Goal: Information Seeking & Learning: Learn about a topic

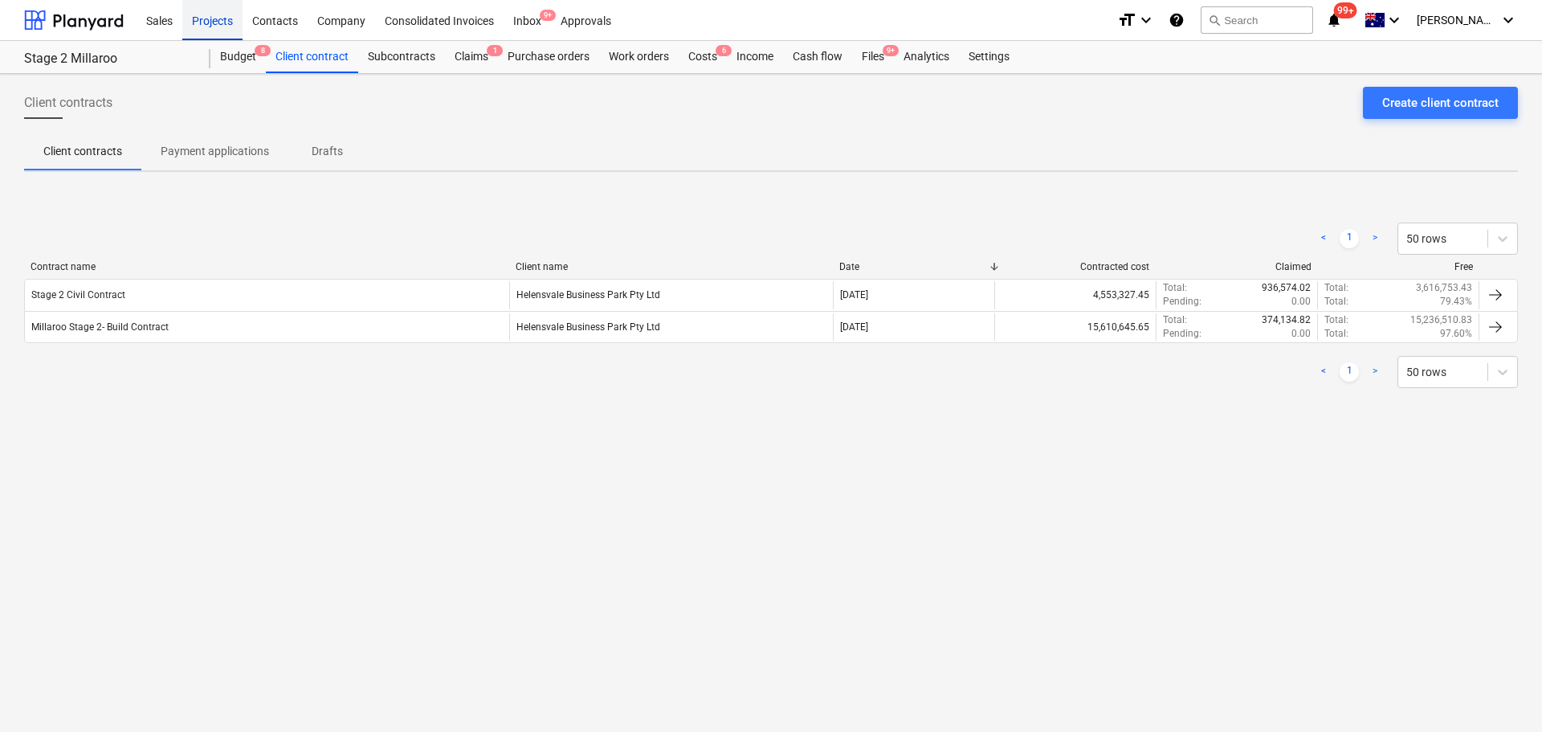
click at [223, 16] on div "Projects" at bounding box center [212, 19] width 60 height 41
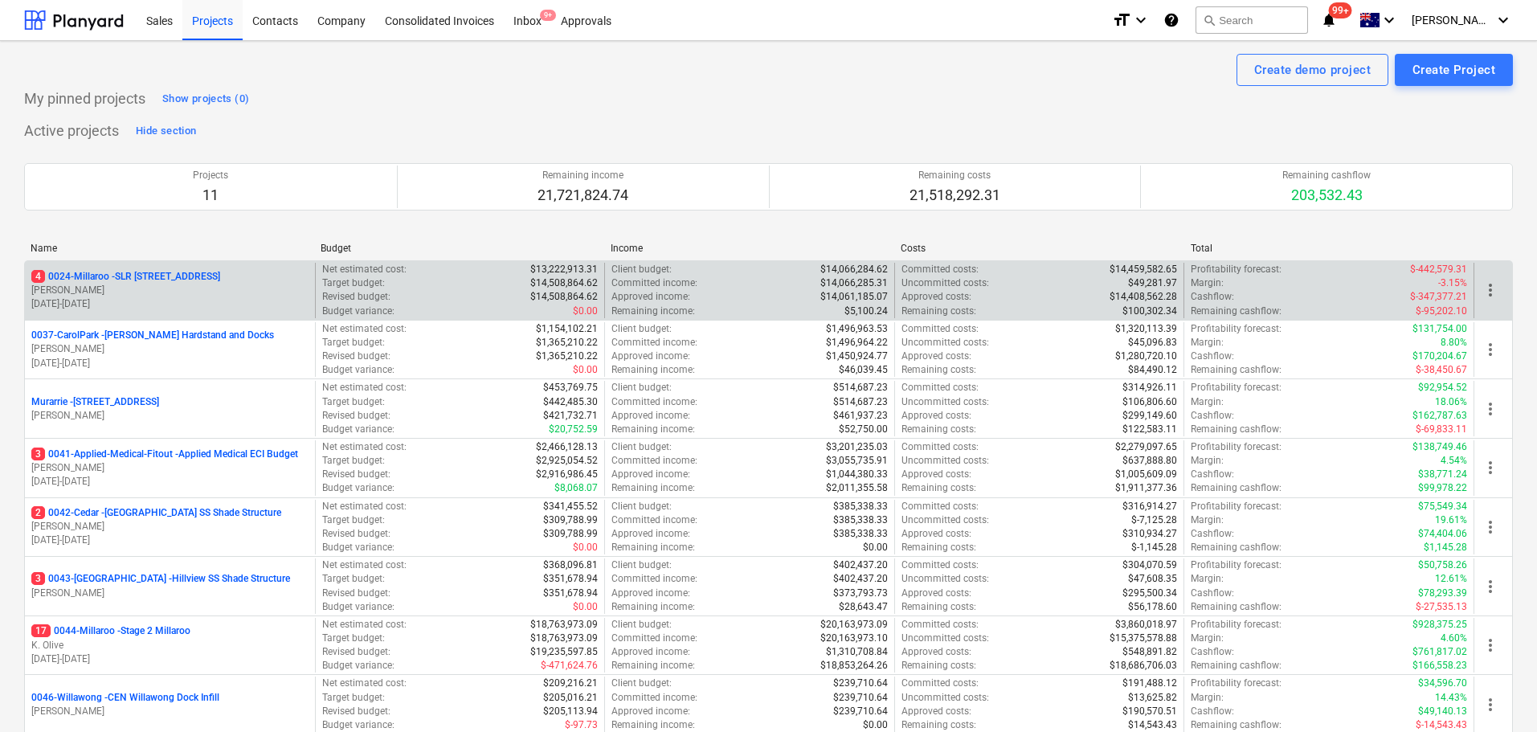
click at [191, 272] on p "4 0024-Millaroo - SLR [STREET_ADDRESS]" at bounding box center [125, 277] width 189 height 14
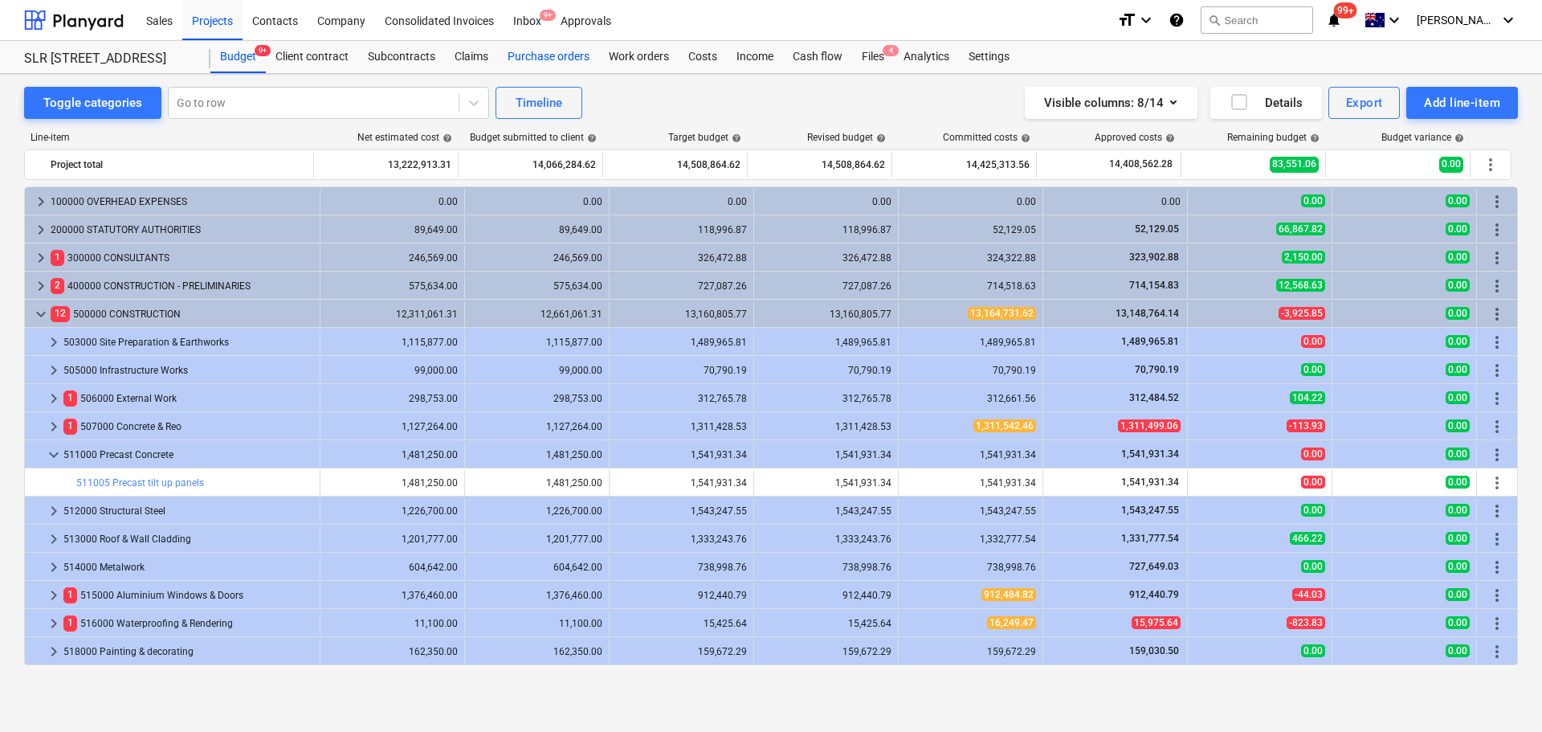
click at [538, 48] on div "Purchase orders" at bounding box center [548, 57] width 101 height 32
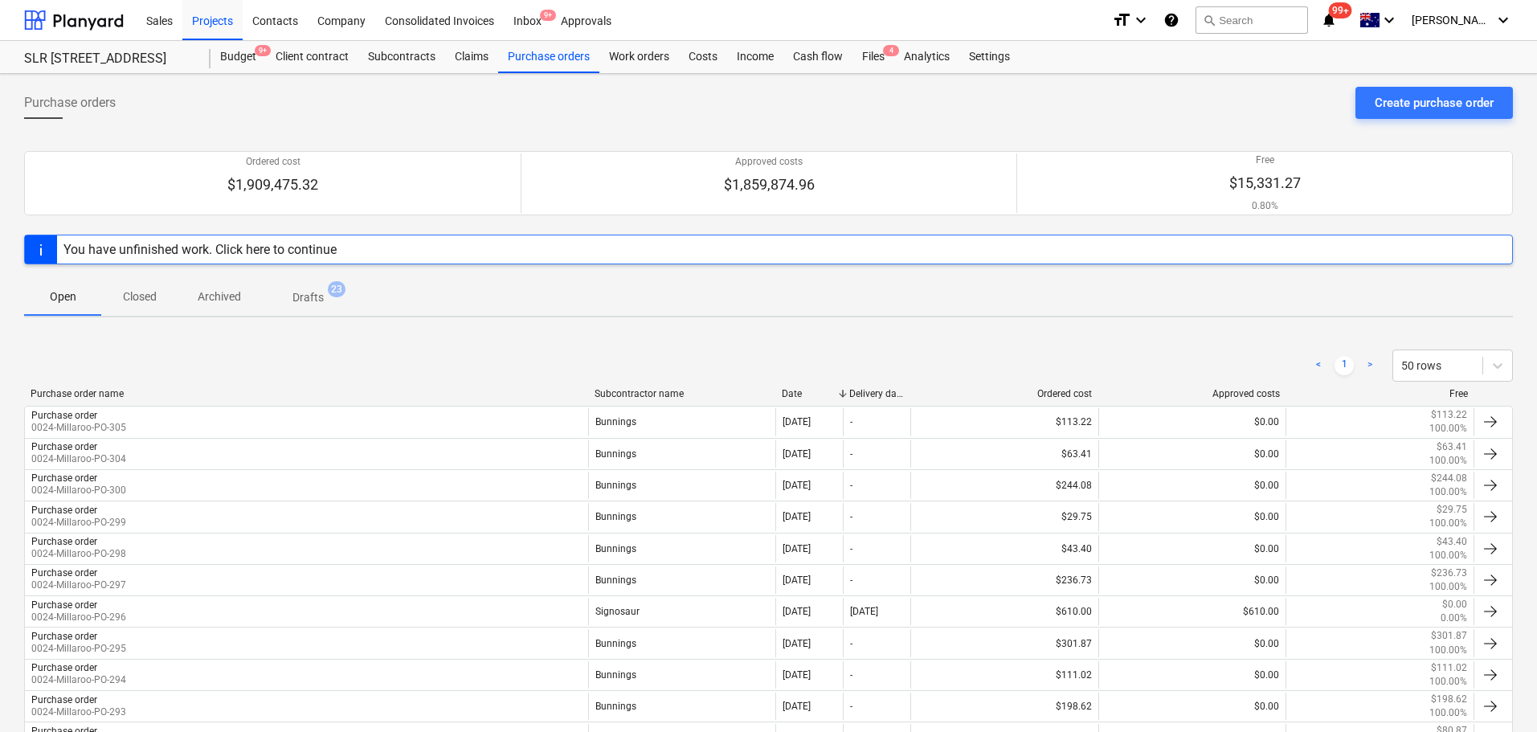
click at [616, 389] on div "Subcontractor name" at bounding box center [681, 393] width 175 height 11
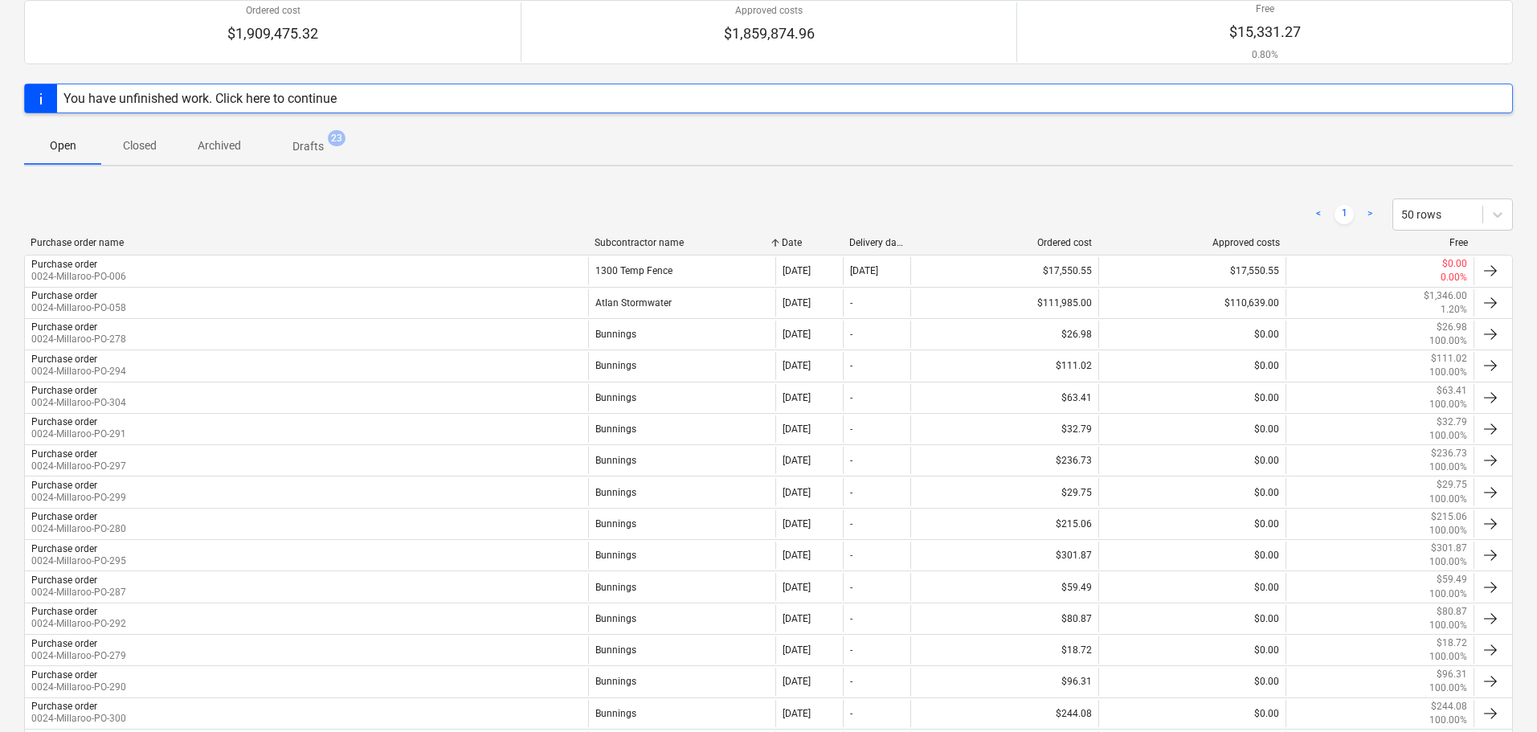
scroll to position [104, 0]
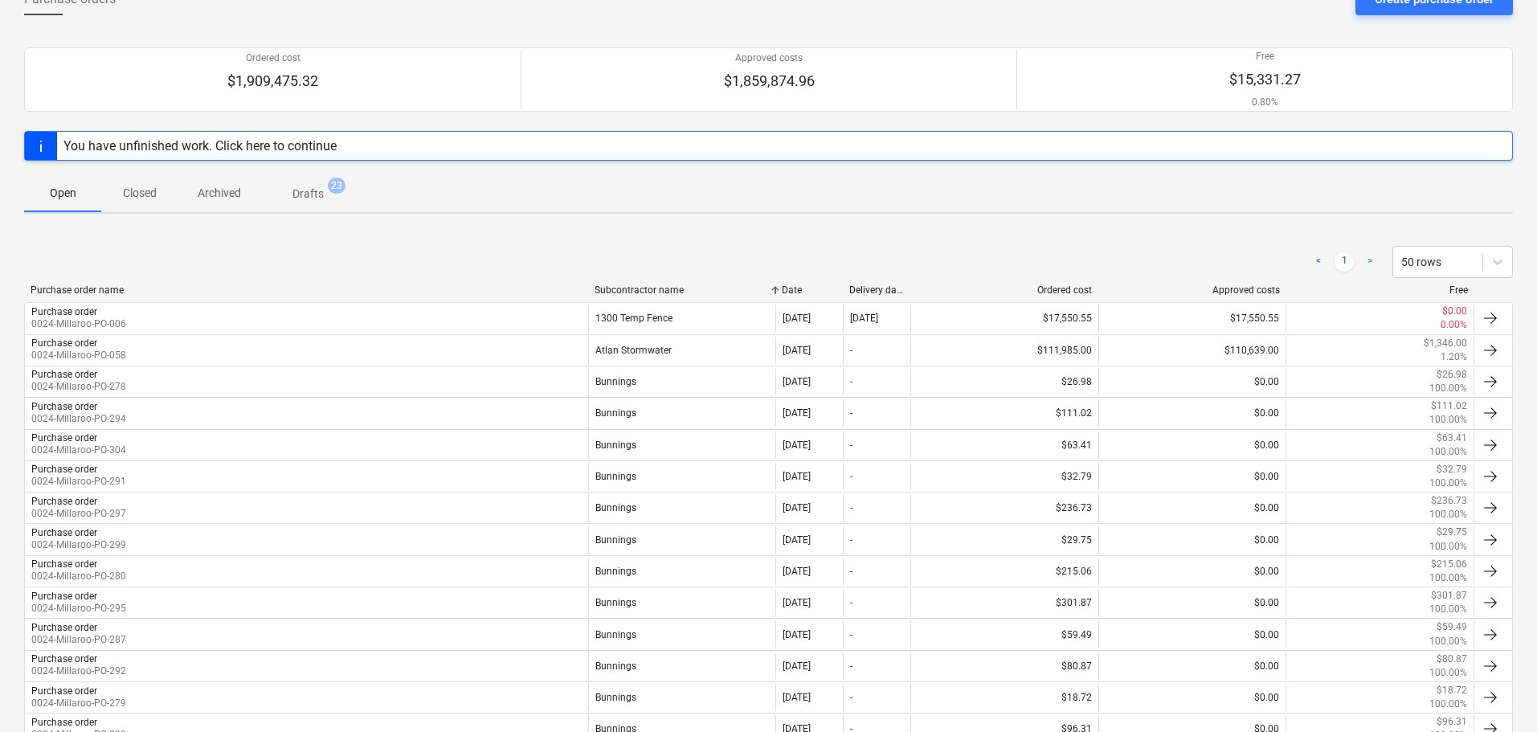
drag, startPoint x: 142, startPoint y: 183, endPoint x: 223, endPoint y: 272, distance: 119.4
click at [141, 184] on span "Closed" at bounding box center [139, 193] width 77 height 27
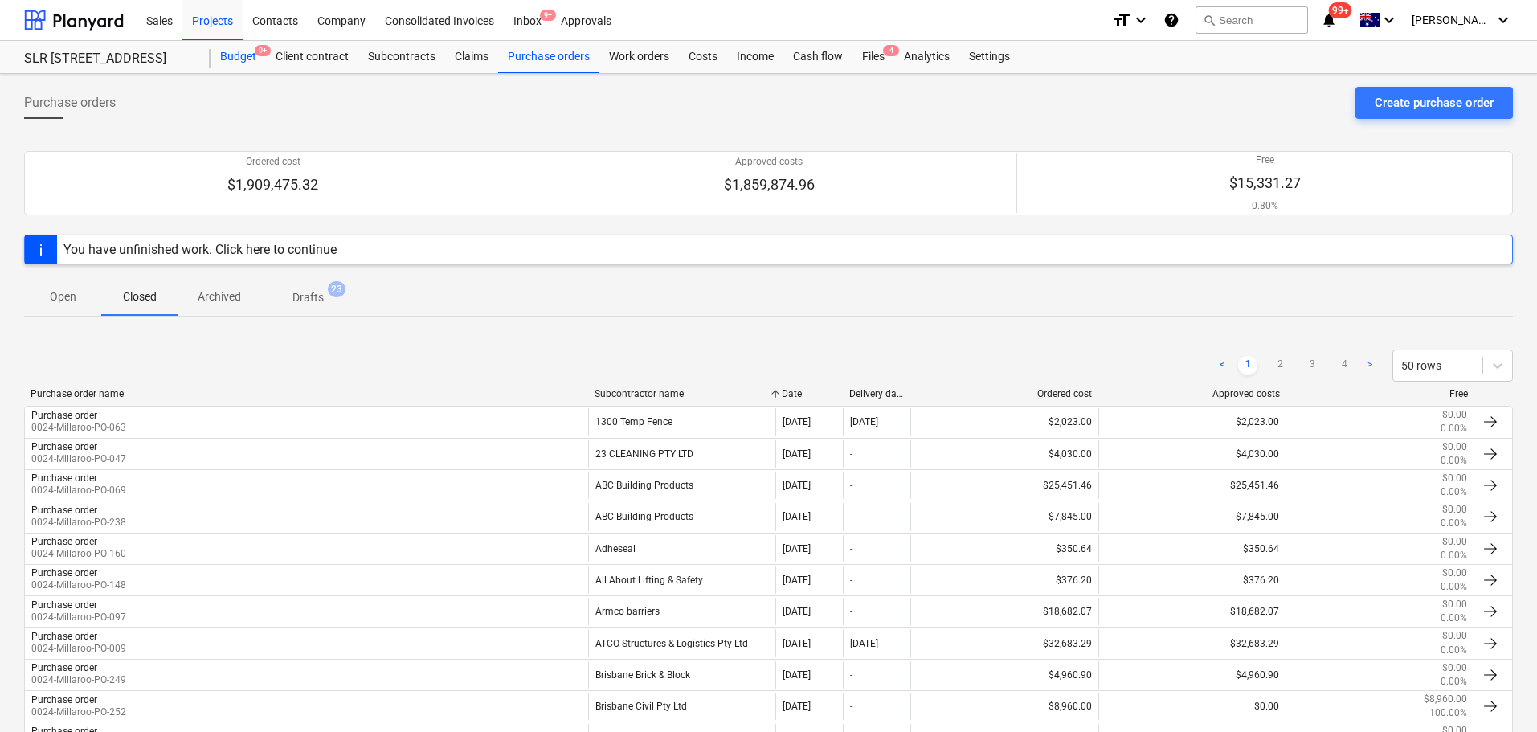
click at [235, 63] on div "Budget 9+" at bounding box center [237, 57] width 55 height 32
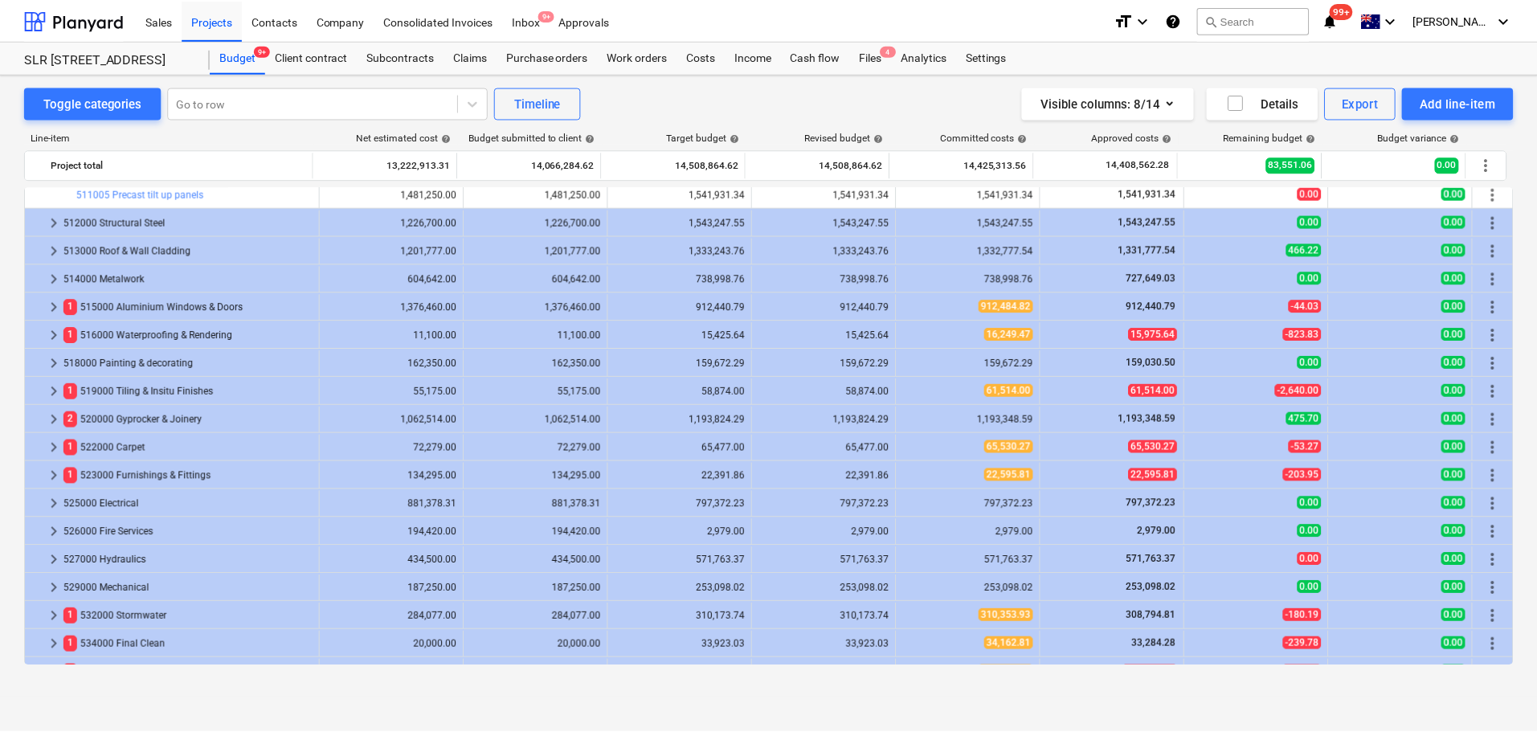
scroll to position [128, 0]
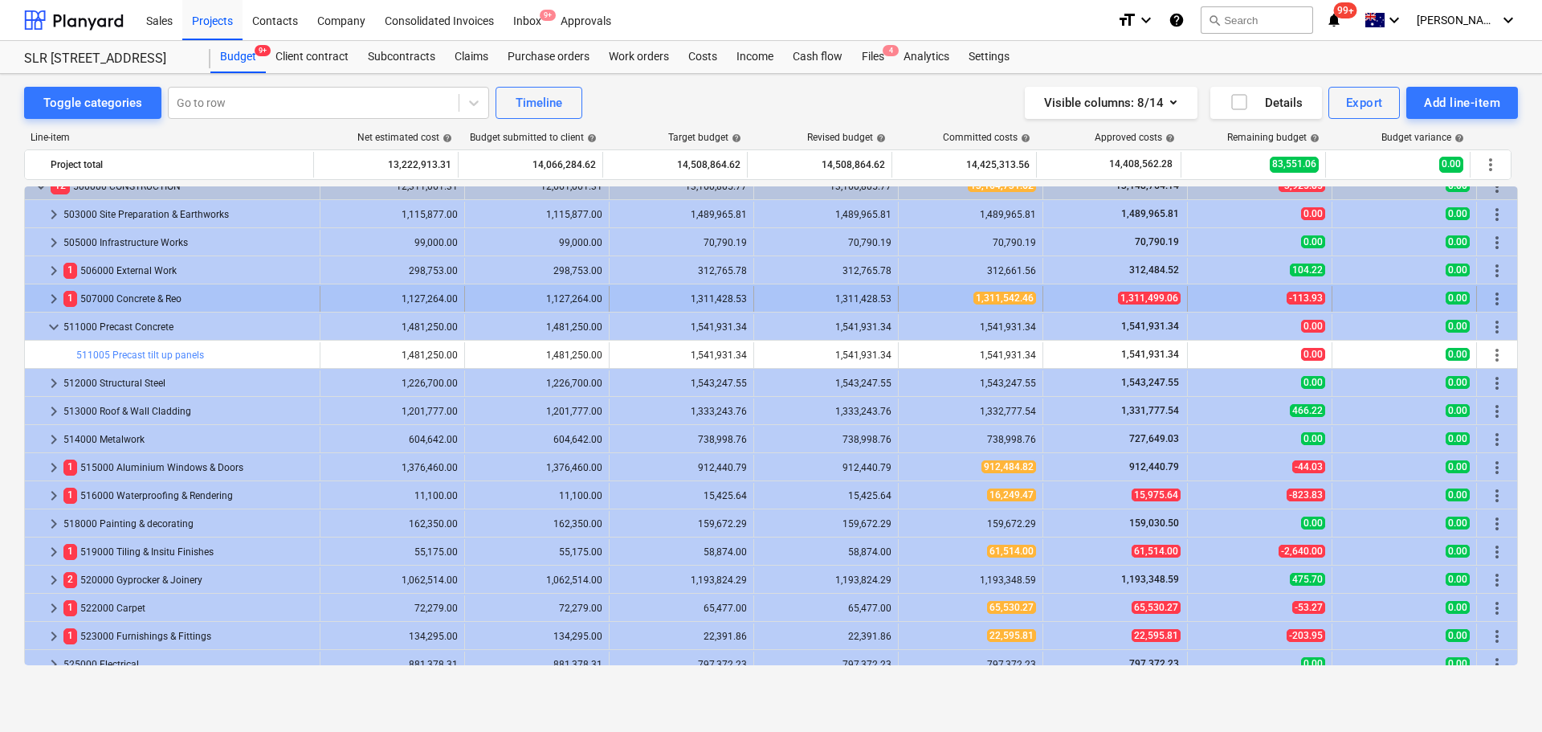
click at [50, 296] on span "keyboard_arrow_right" at bounding box center [53, 298] width 19 height 19
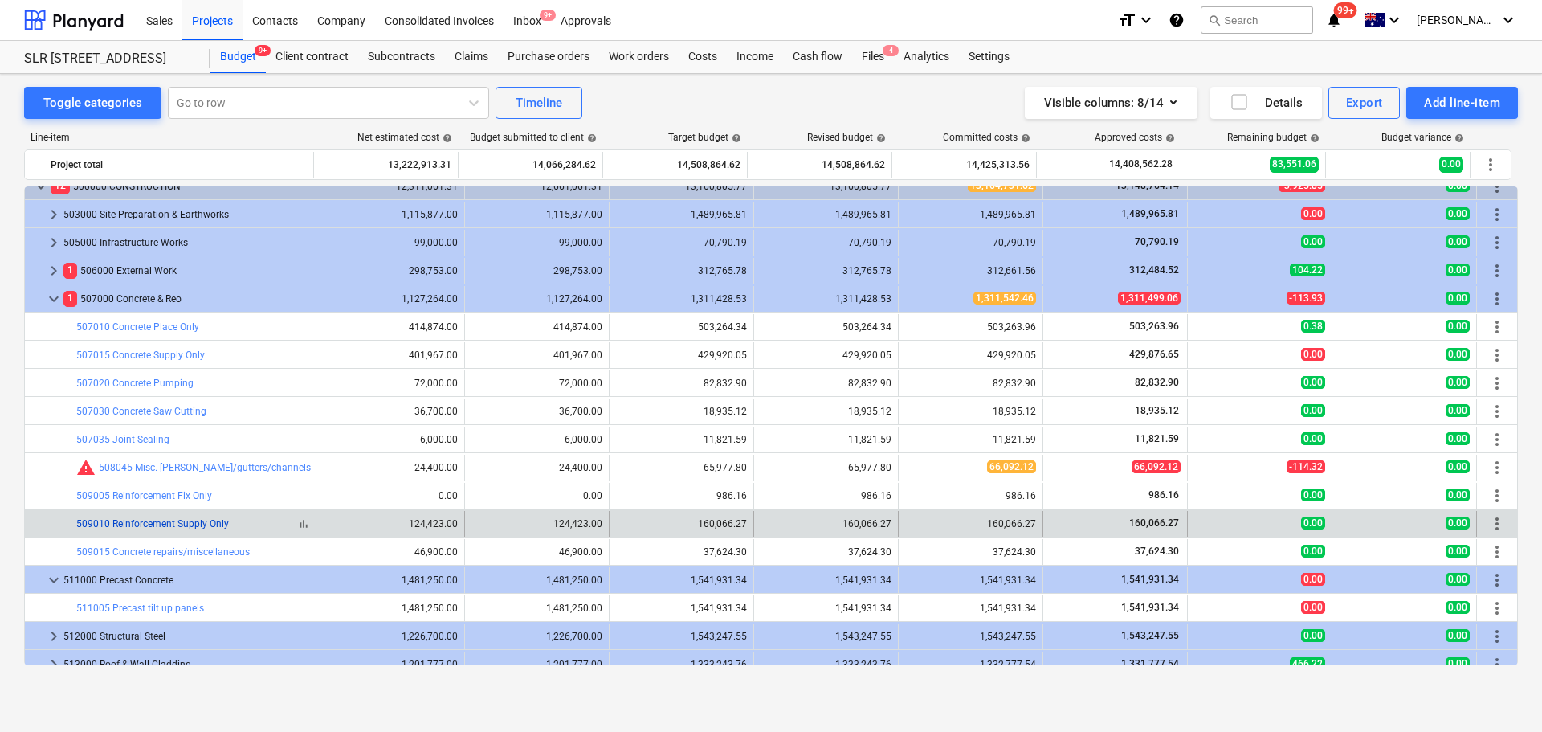
click at [200, 525] on link "509010 Reinforcement Supply Only" at bounding box center [152, 523] width 153 height 11
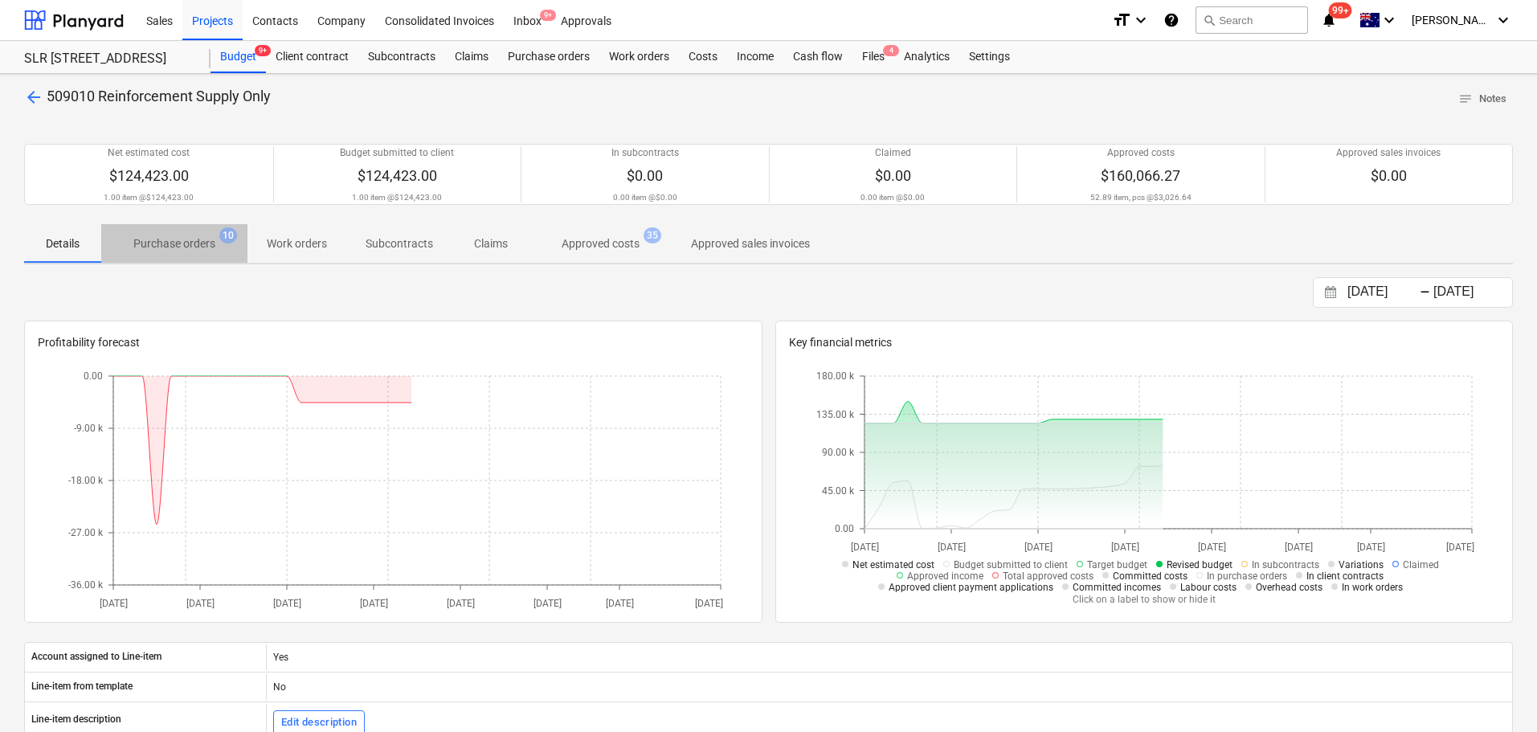
click at [183, 239] on p "Purchase orders" at bounding box center [174, 243] width 82 height 17
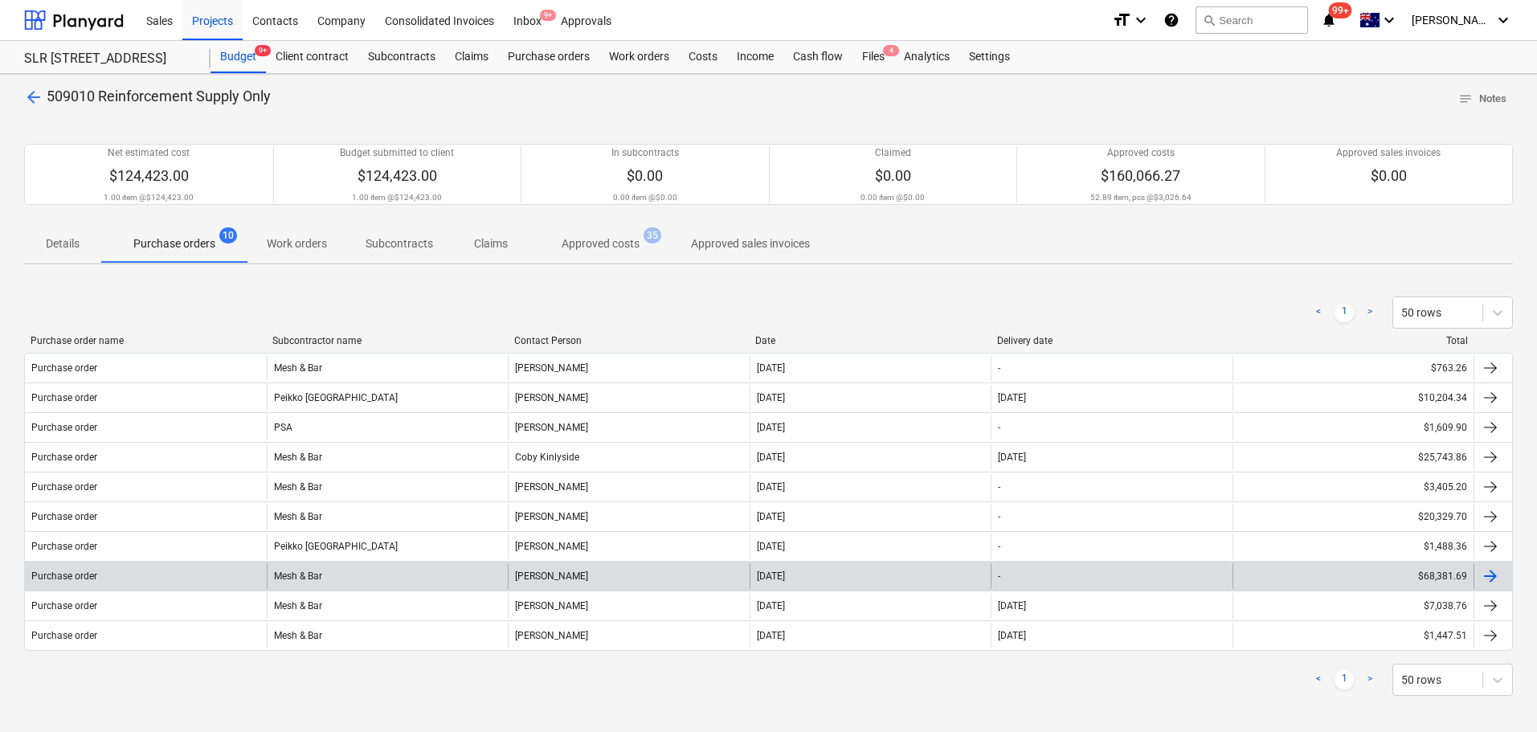
click at [323, 582] on div "Mesh & Bar" at bounding box center [388, 576] width 242 height 26
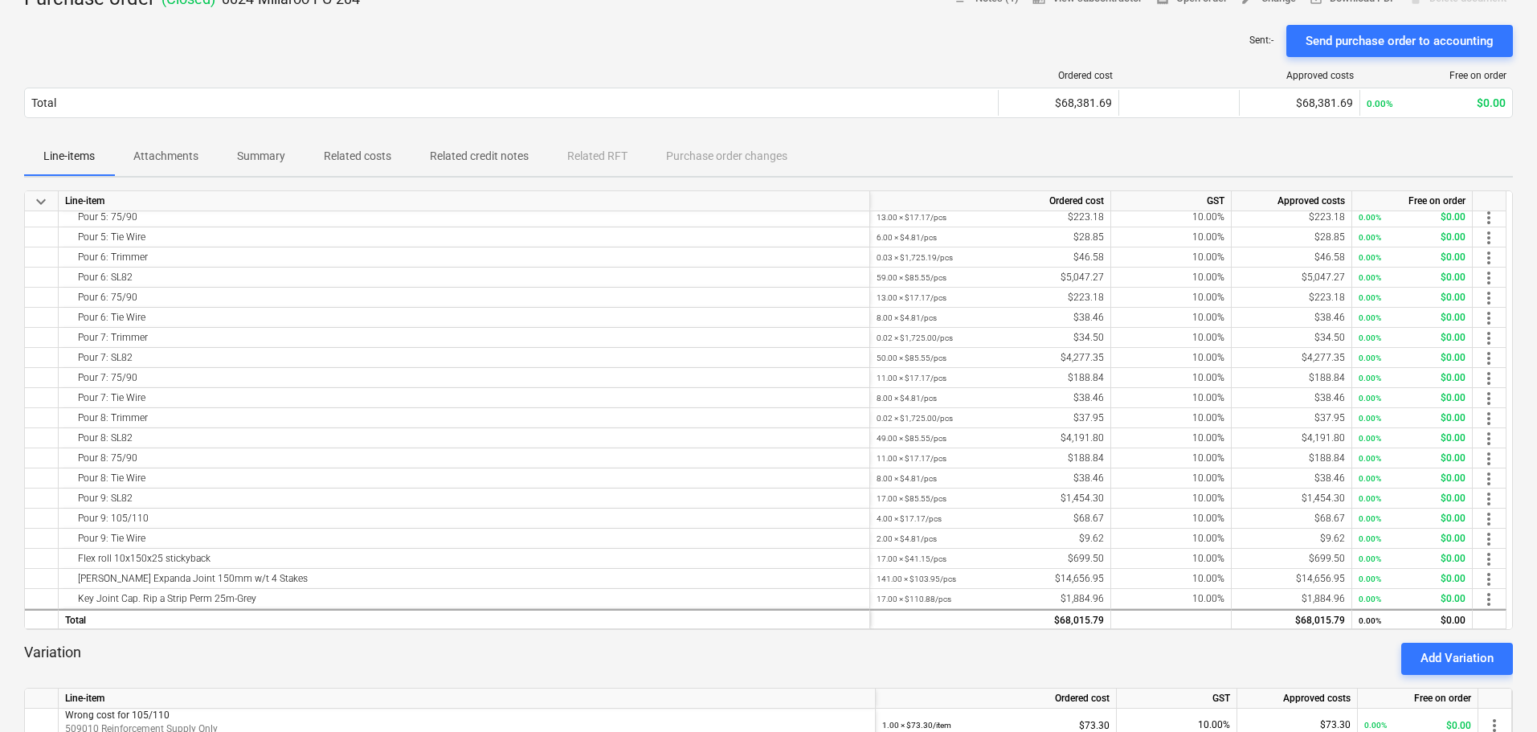
scroll to position [161, 0]
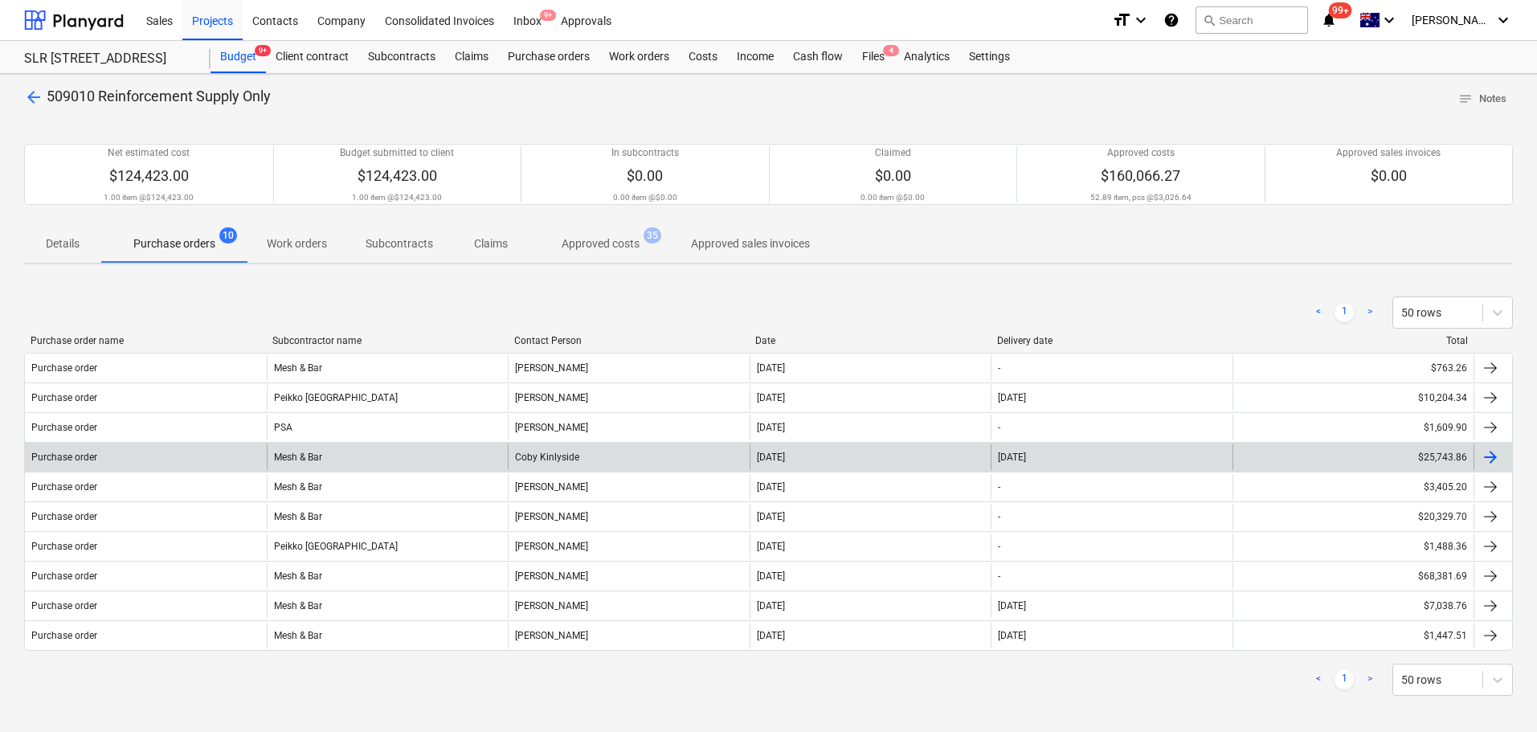
click at [561, 460] on div "Coby Kinlyside" at bounding box center [629, 457] width 242 height 26
